Goal: Unclear

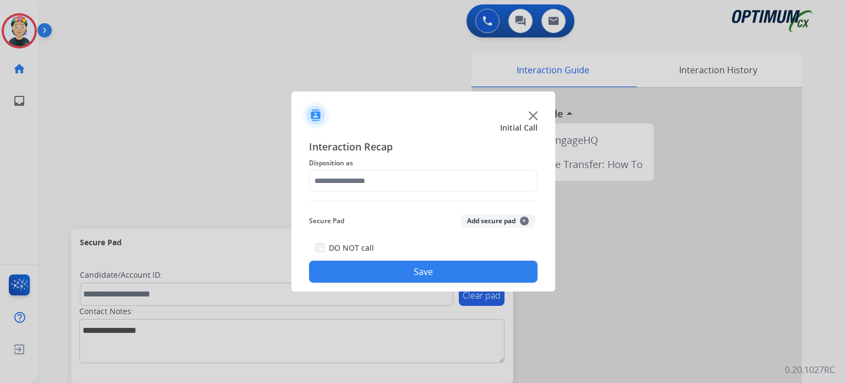
click at [541, 118] on div at bounding box center [423, 110] width 264 height 39
click at [535, 116] on img at bounding box center [533, 115] width 9 height 9
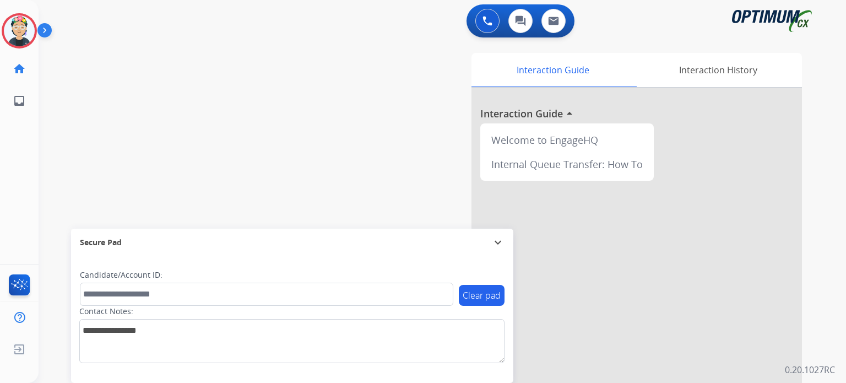
click at [535, 116] on div at bounding box center [636, 293] width 330 height 411
